Goal: Find specific page/section: Find specific page/section

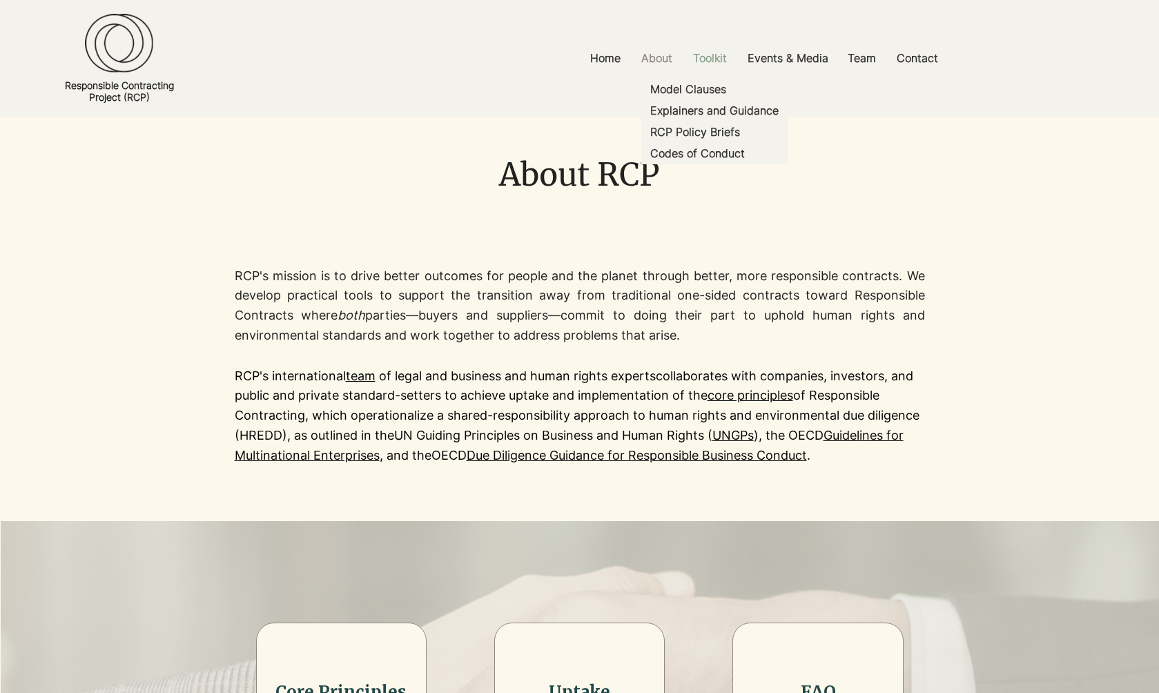
click at [713, 59] on p "Toolkit" at bounding box center [710, 58] width 48 height 31
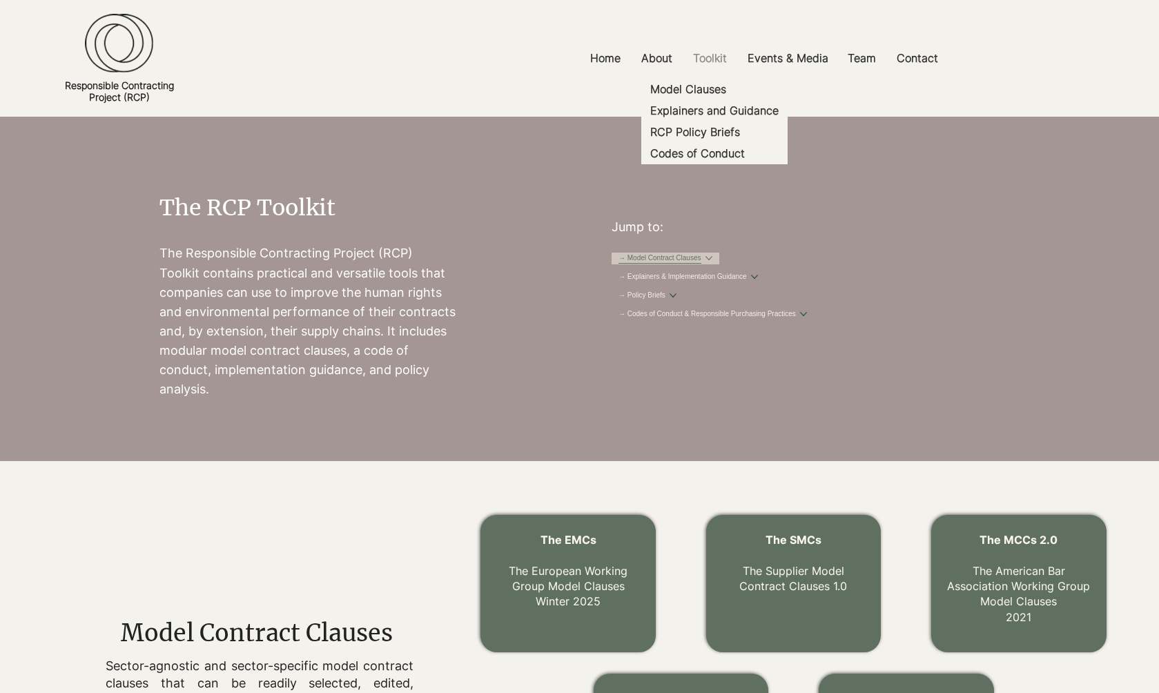
click at [702, 264] on link "→ Model Contract Clauses" at bounding box center [660, 258] width 83 height 10
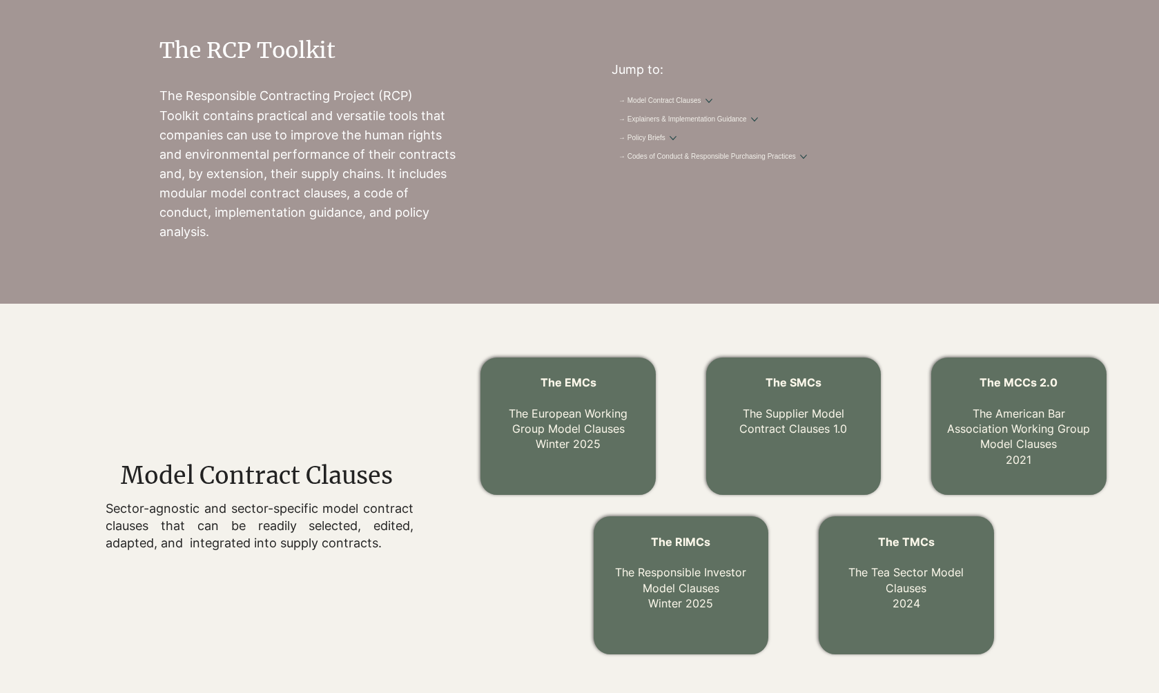
scroll to position [157, 0]
click at [713, 105] on button "More → Model Contract Clauses pages" at bounding box center [709, 101] width 7 height 7
click at [758, 182] on button "More → Explainers & Implementation Guidance pages" at bounding box center [754, 180] width 7 height 7
click at [677, 231] on button "More → Policy Briefs pages" at bounding box center [673, 227] width 7 height 7
click at [653, 101] on span "TMCs New" at bounding box center [636, 106] width 34 height 10
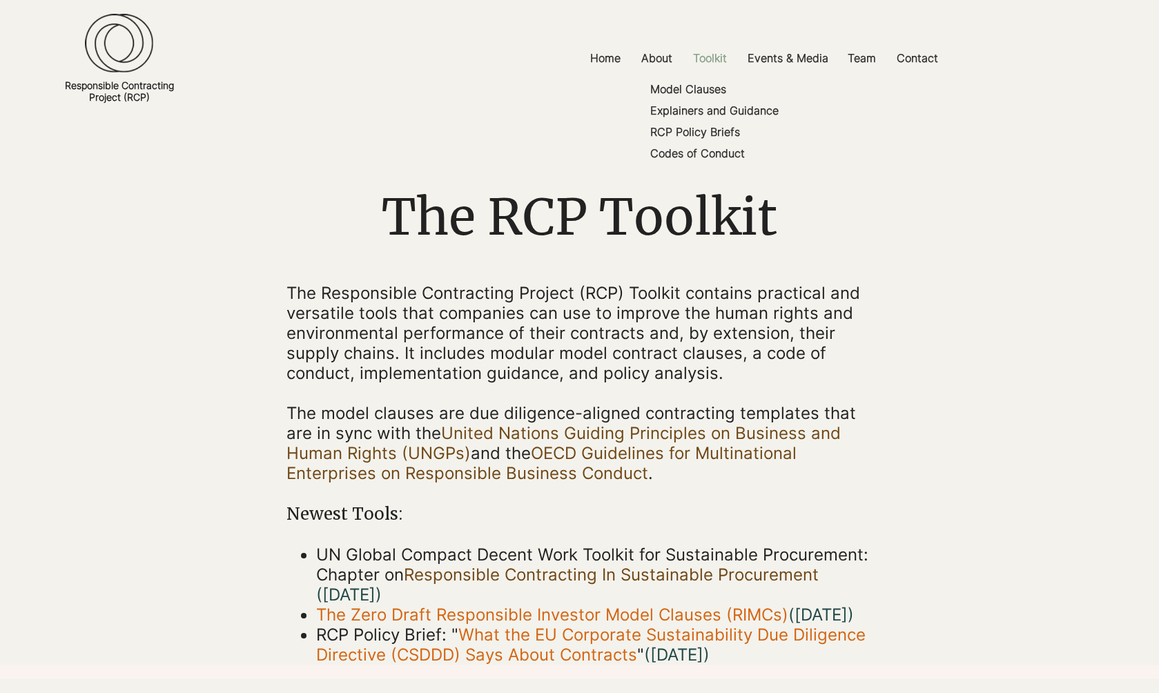
click at [718, 61] on p "Toolkit" at bounding box center [710, 58] width 48 height 31
click at [707, 57] on p "Toolkit" at bounding box center [710, 58] width 48 height 31
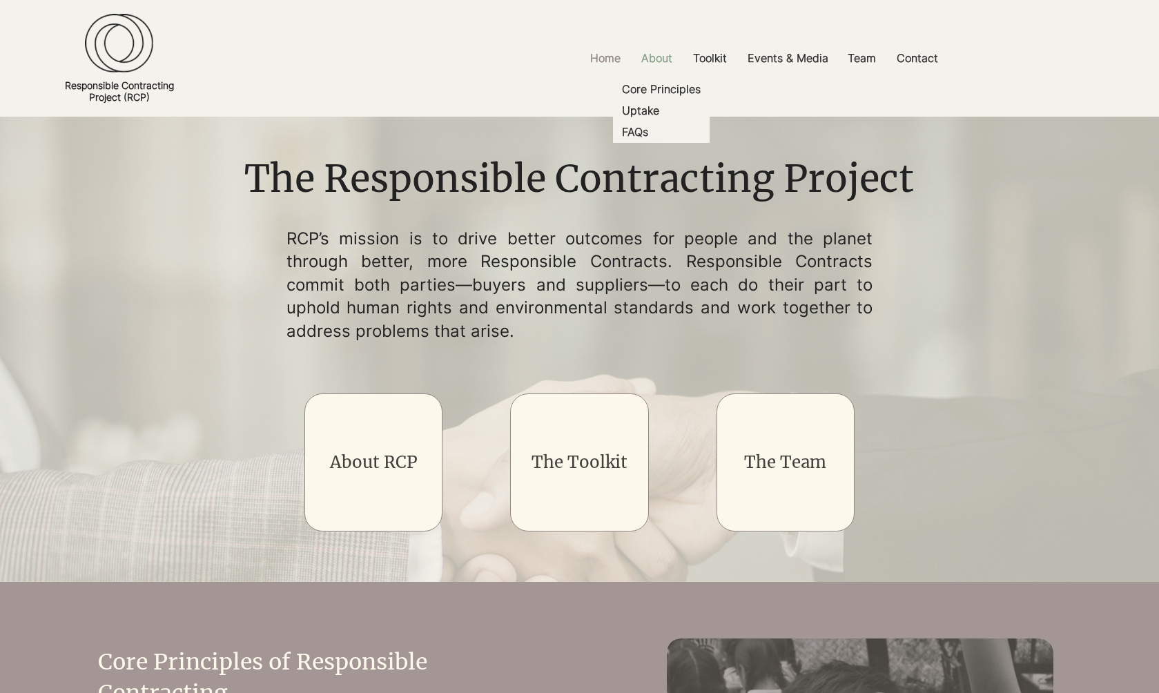
click at [680, 57] on div "About" at bounding box center [657, 58] width 52 height 31
